Goal: Find specific page/section: Find specific page/section

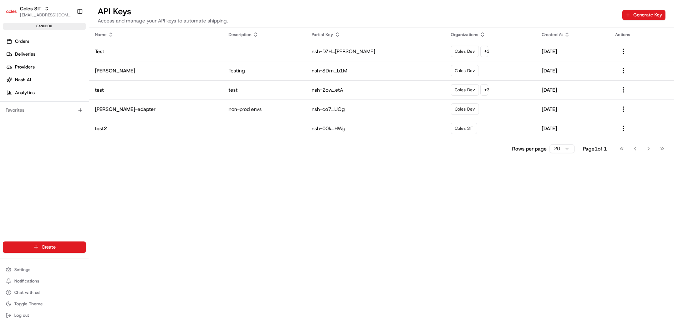
click at [25, 264] on div "Settings Notifications Chat with us! Toggle Theme Log out" at bounding box center [44, 292] width 89 height 61
click at [24, 268] on span "Settings" at bounding box center [22, 270] width 16 height 6
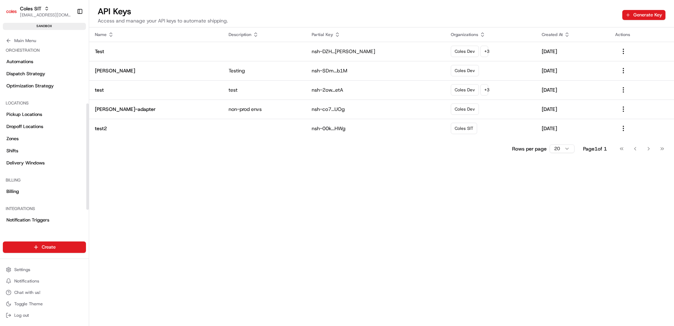
scroll to position [106, 0]
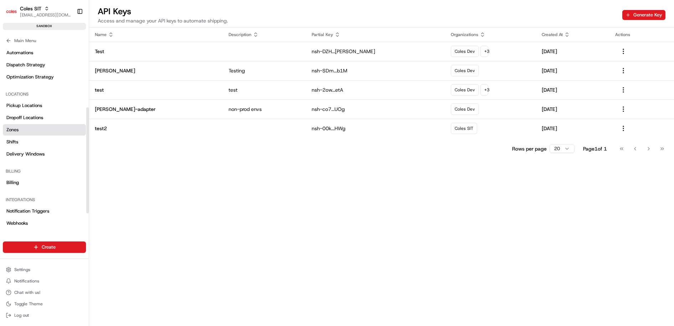
click at [41, 132] on link "Zones" at bounding box center [44, 129] width 83 height 11
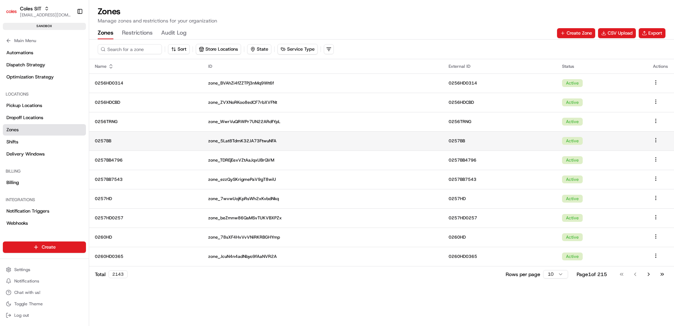
click at [104, 138] on p "0257BB" at bounding box center [146, 141] width 102 height 6
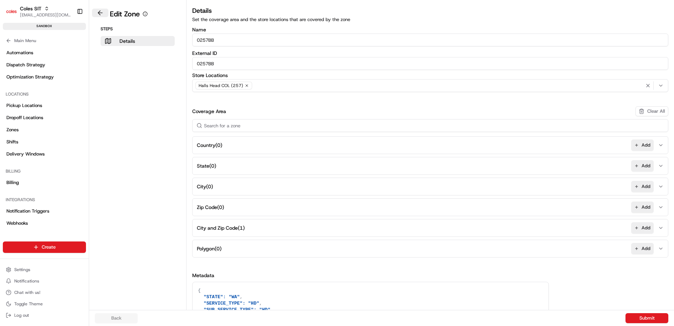
click at [97, 16] on button at bounding box center [100, 13] width 16 height 9
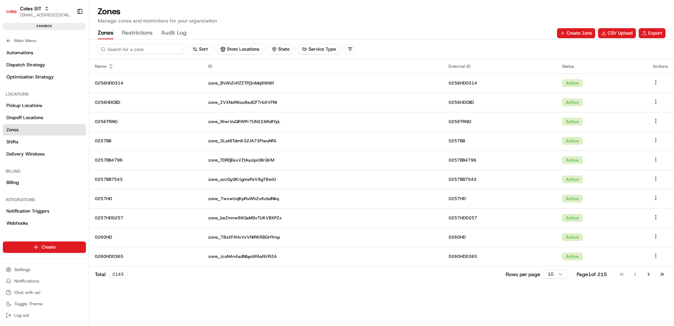
click at [149, 50] on input at bounding box center [141, 49] width 86 height 10
type input "BB"
click at [650, 274] on button "Go to next page" at bounding box center [649, 274] width 12 height 10
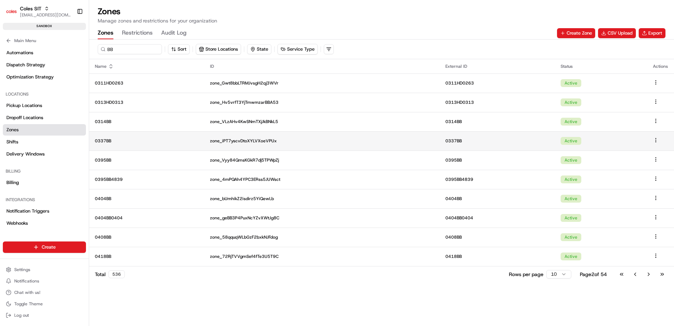
click at [136, 136] on td "0337BB" at bounding box center [146, 140] width 115 height 19
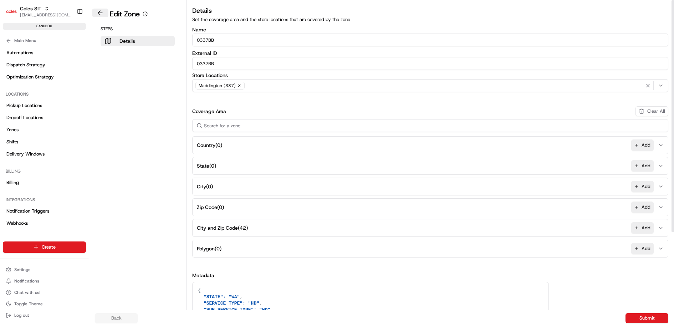
click at [98, 12] on button at bounding box center [100, 13] width 16 height 9
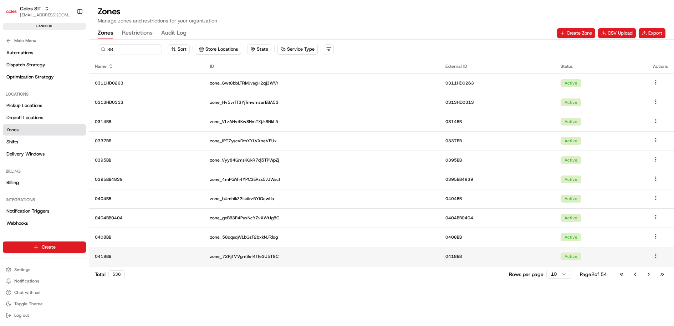
click at [138, 253] on td "0418BB" at bounding box center [146, 256] width 115 height 19
